Goal: Task Accomplishment & Management: Use online tool/utility

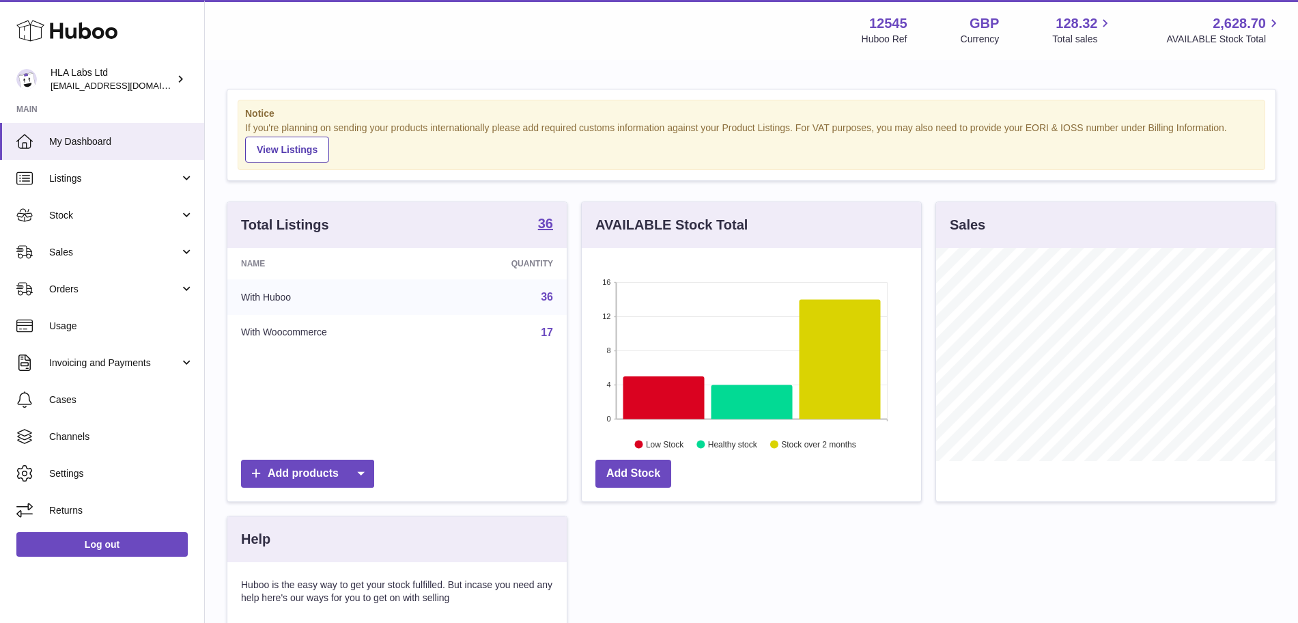
scroll to position [213, 339]
click at [87, 260] on link "Sales" at bounding box center [102, 252] width 204 height 37
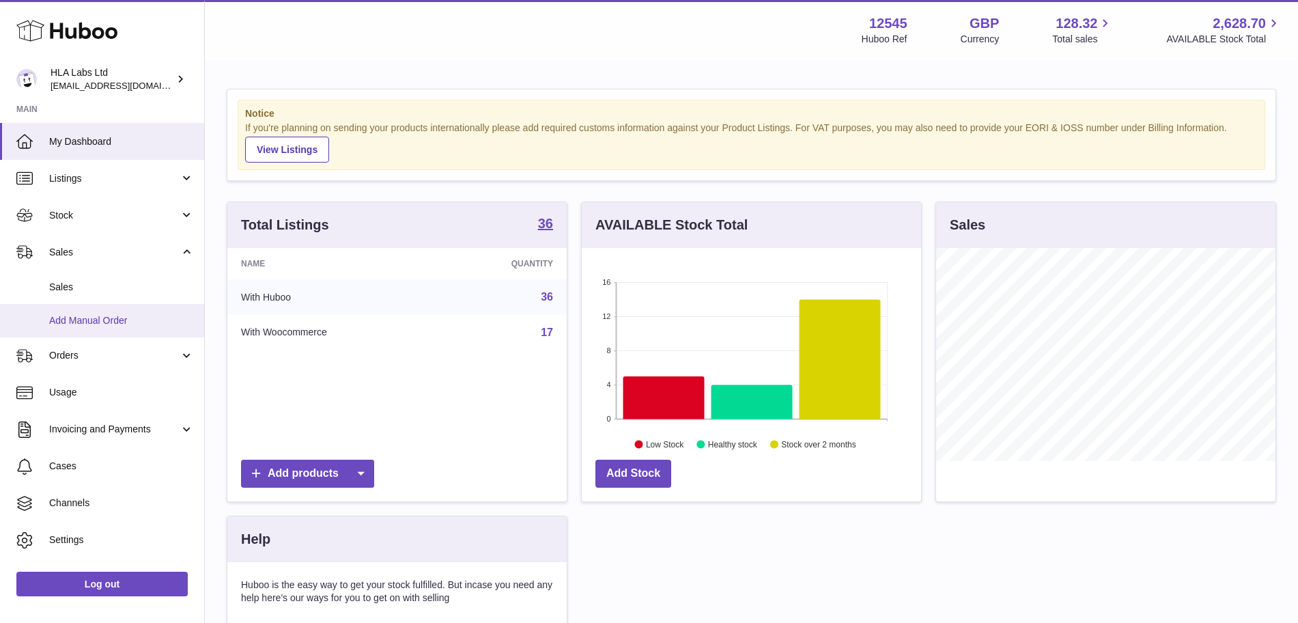
click at [81, 305] on link "Add Manual Order" at bounding box center [102, 320] width 204 height 33
